Goal: Information Seeking & Learning: Check status

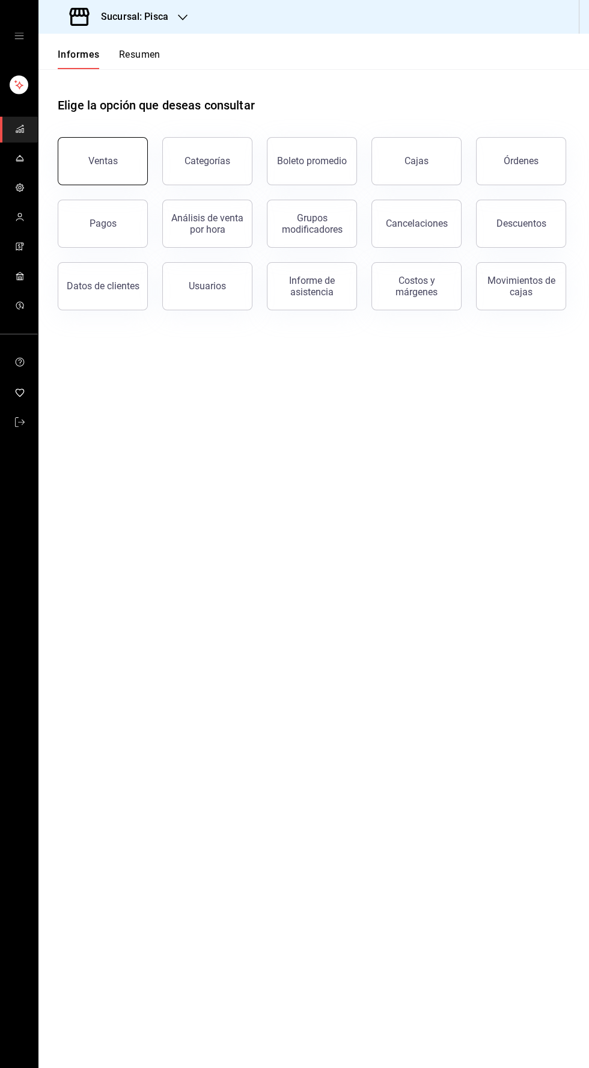
click at [103, 153] on button "Ventas" at bounding box center [103, 161] width 90 height 48
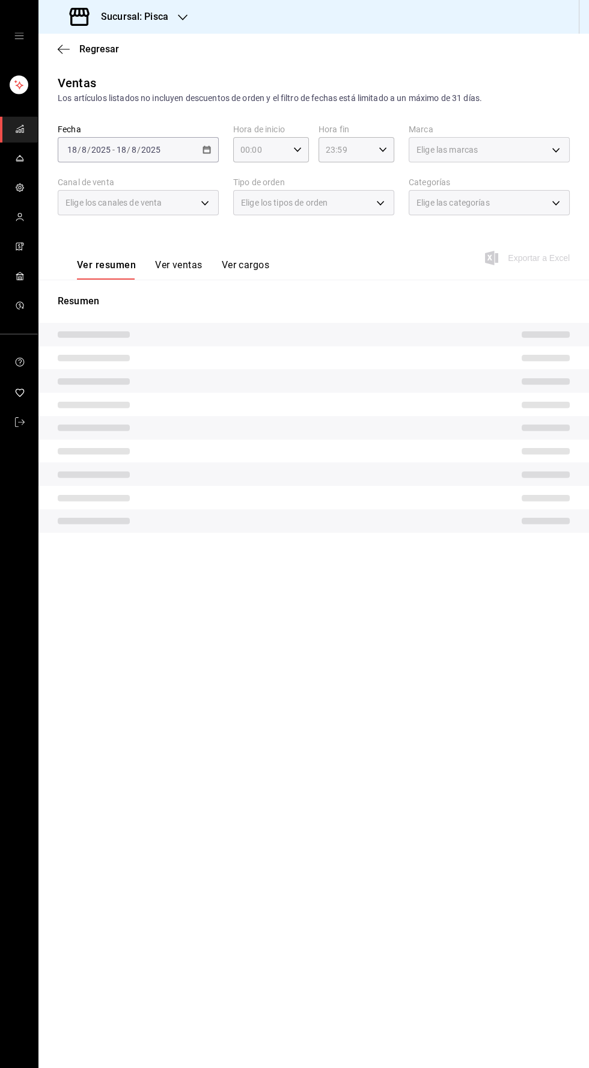
click at [173, 272] on button "Ver ventas" at bounding box center [178, 269] width 47 height 21
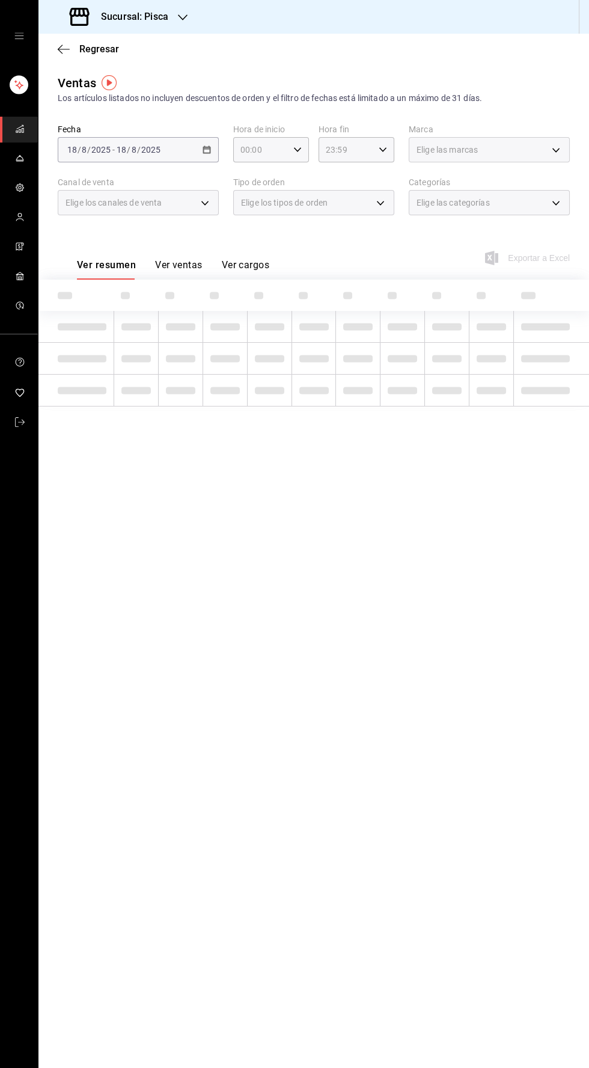
click at [196, 259] on font "Ver ventas" at bounding box center [178, 265] width 47 height 13
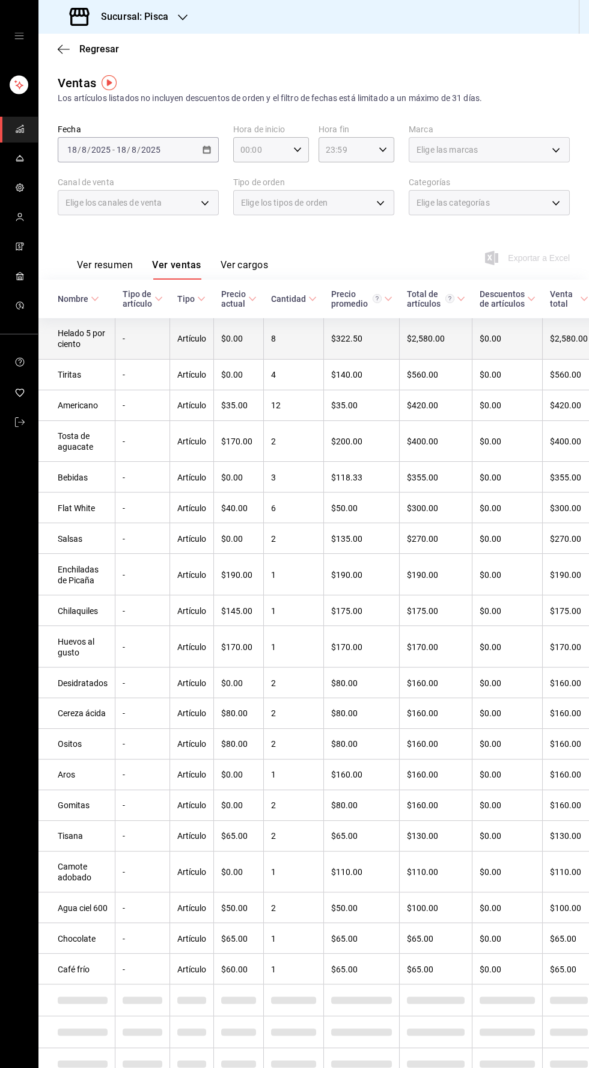
click at [293, 331] on td "8" at bounding box center [294, 338] width 60 height 41
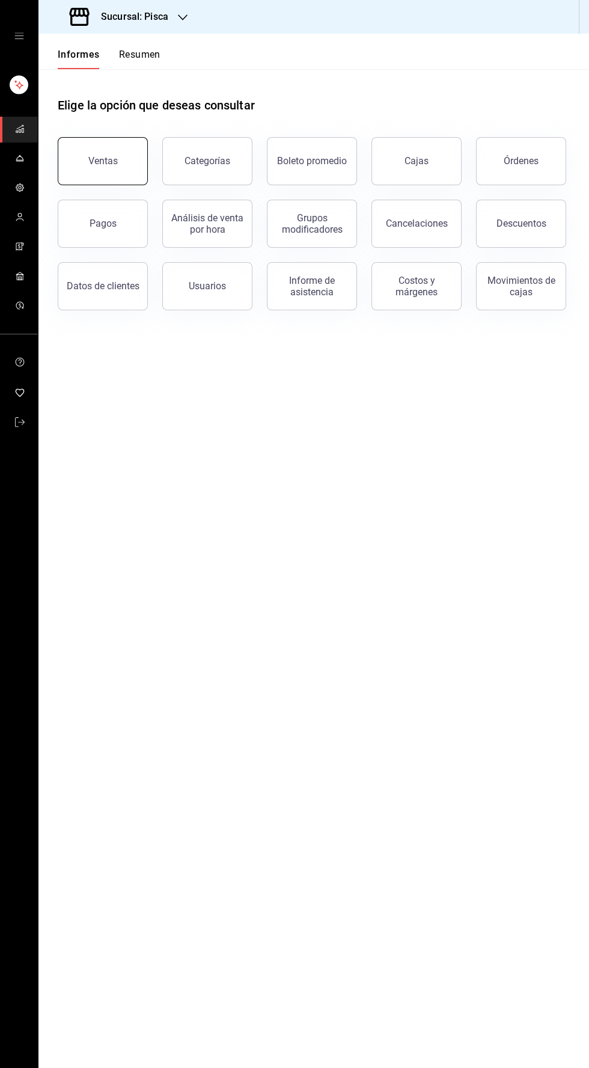
click at [113, 158] on font "Ventas" at bounding box center [102, 160] width 29 height 11
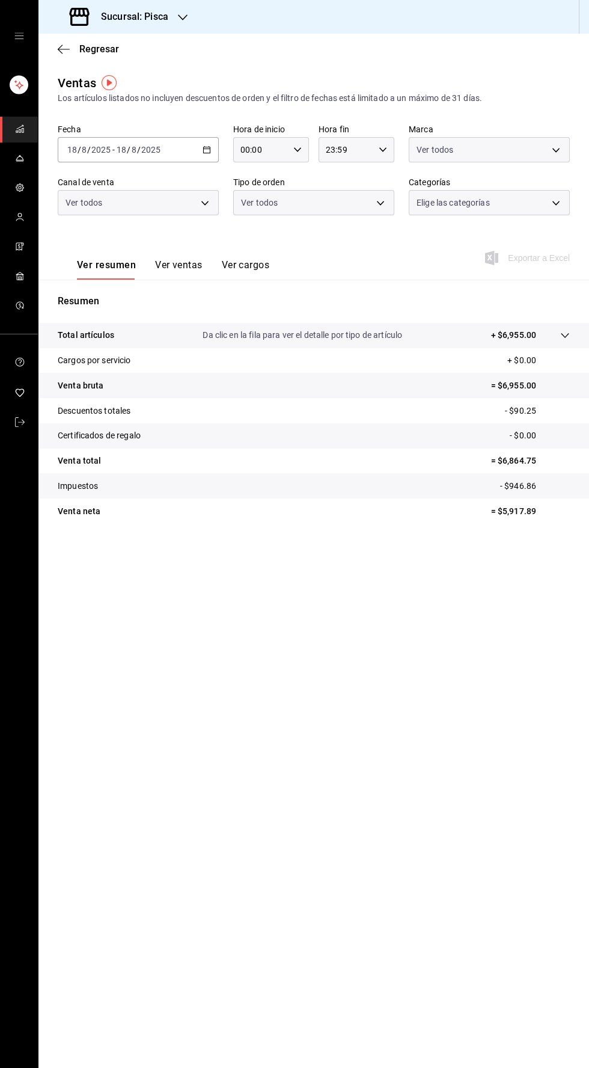
click at [207, 150] on icon "button" at bounding box center [207, 149] width 8 height 8
click at [79, 182] on span "Hoy" at bounding box center [114, 186] width 93 height 13
click at [188, 263] on font "Ver ventas" at bounding box center [178, 264] width 47 height 11
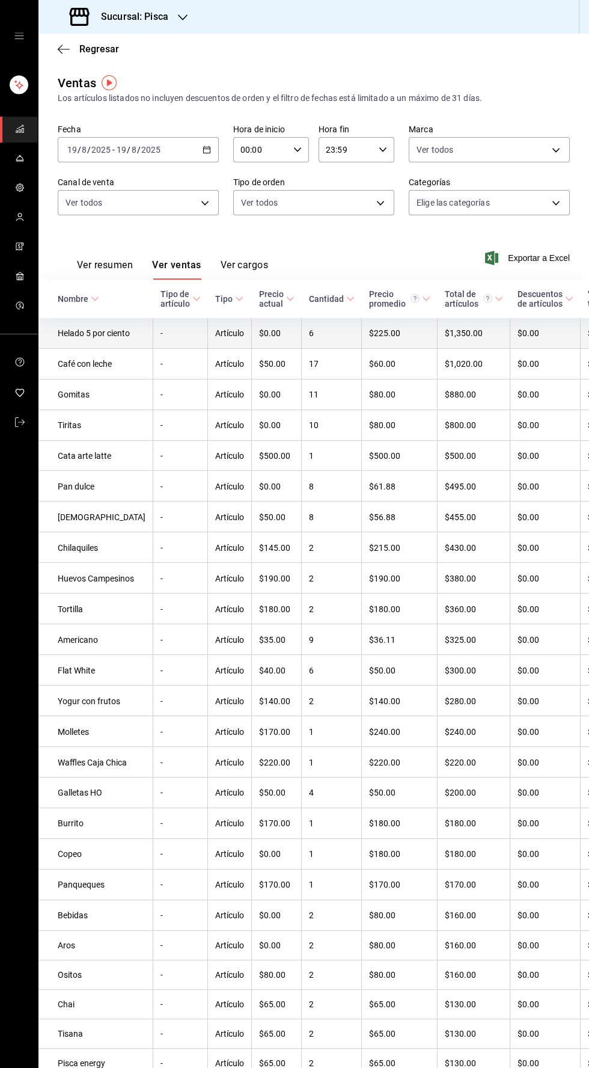
click at [309, 338] on font "6" at bounding box center [311, 334] width 5 height 10
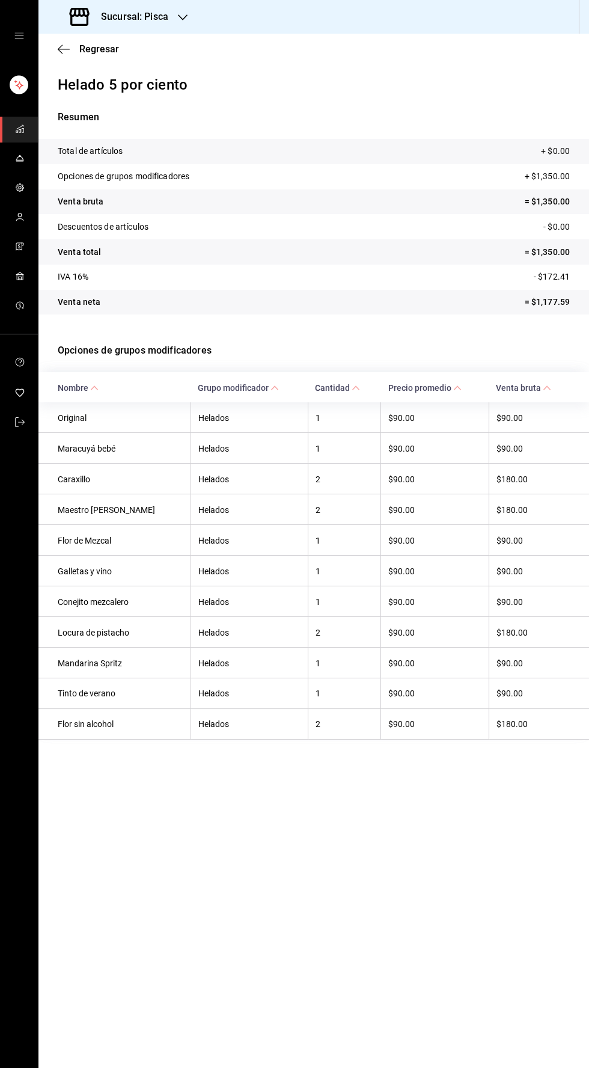
click at [559, 642] on th "$180.00" at bounding box center [539, 631] width 100 height 31
